Goal: Check status: Check status

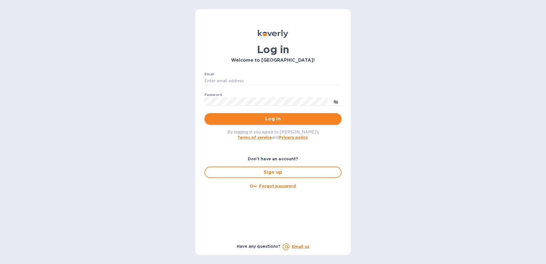
type input "pablo.medina@shipspry.com"
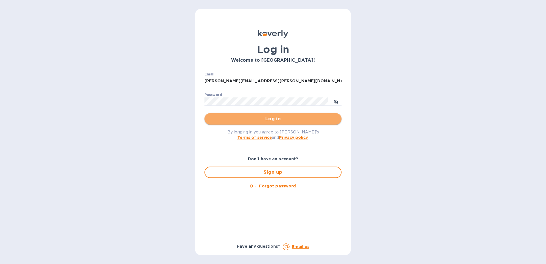
click at [256, 118] on span "Log in" at bounding box center [273, 118] width 128 height 7
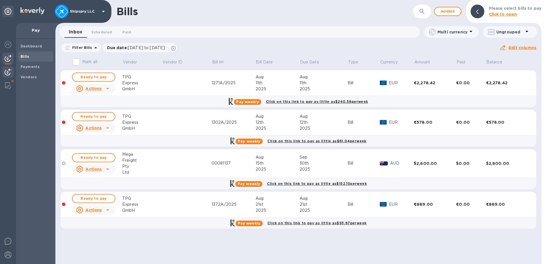
click at [7, 72] on img at bounding box center [8, 72] width 7 height 7
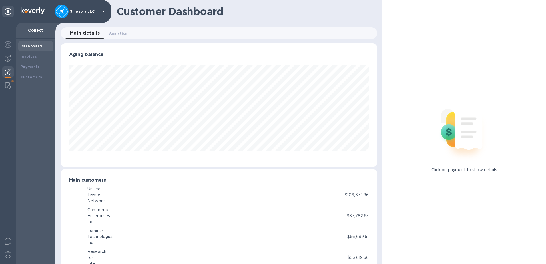
scroll to position [285655, 285464]
click at [30, 66] on b "Payments" at bounding box center [30, 67] width 19 height 4
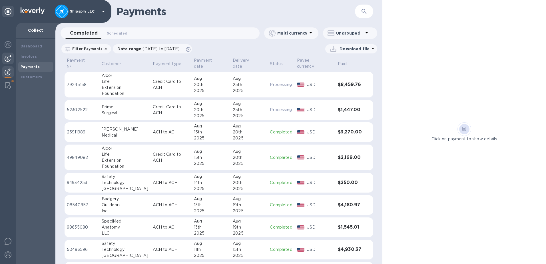
click at [4, 59] on div at bounding box center [7, 58] width 11 height 11
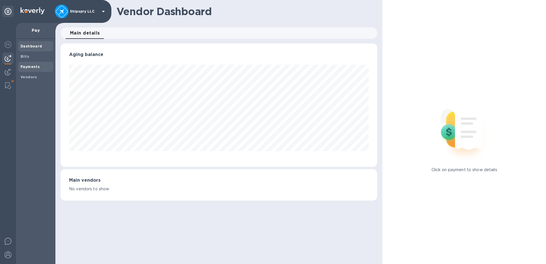
scroll to position [123, 317]
click at [39, 68] on span "Payments" at bounding box center [36, 67] width 30 height 6
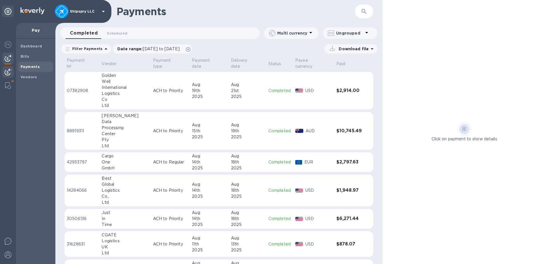
click at [12, 69] on div at bounding box center [7, 72] width 11 height 13
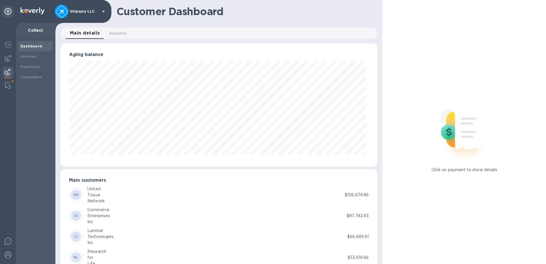
scroll to position [285655, 285464]
